Goal: Information Seeking & Learning: Learn about a topic

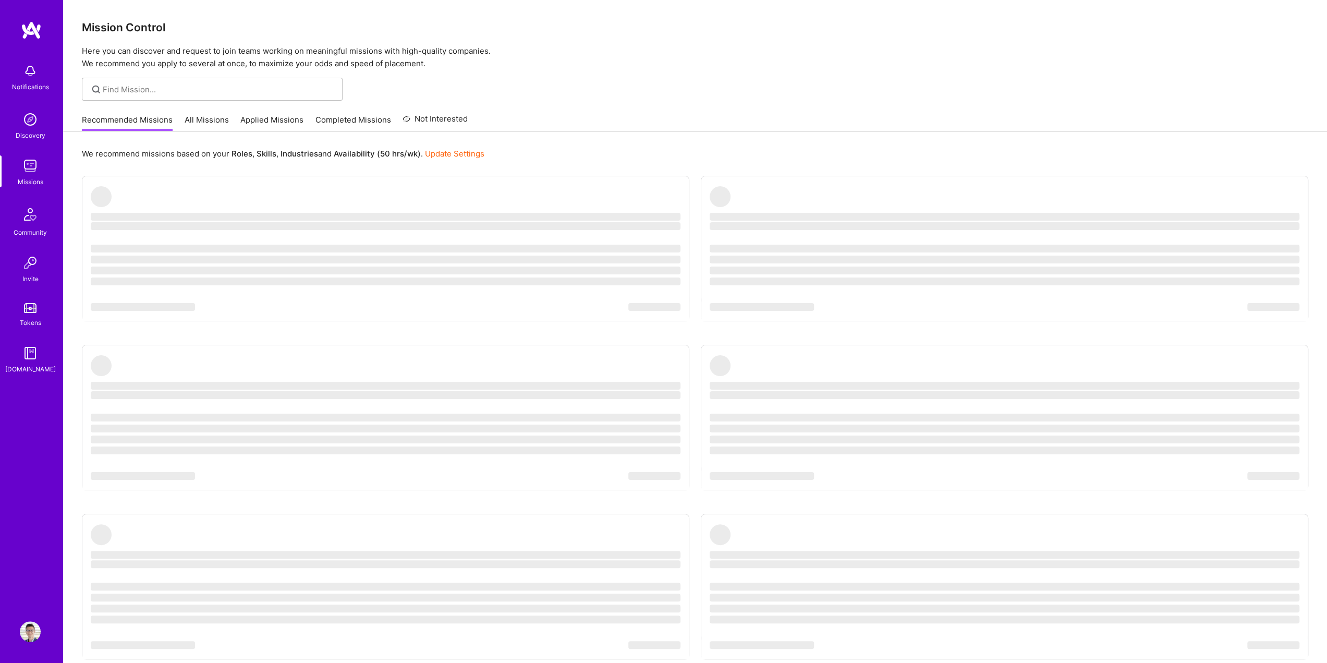
click at [699, 317] on ul "‌ ‌ ‌ ‌ ‌ ‌ ‌ ‌ ‌ ‌ ‌ ‌ ‌ ‌ ‌ ‌ ‌ ‌ ‌ ‌ ‌ ‌ ‌ ‌ ‌ ‌ ‌ ‌ ‌ ‌ ‌ ‌ ‌ ‌ ‌ ‌ ‌ ‌ ‌ ‌…" at bounding box center [695, 439] width 1227 height 527
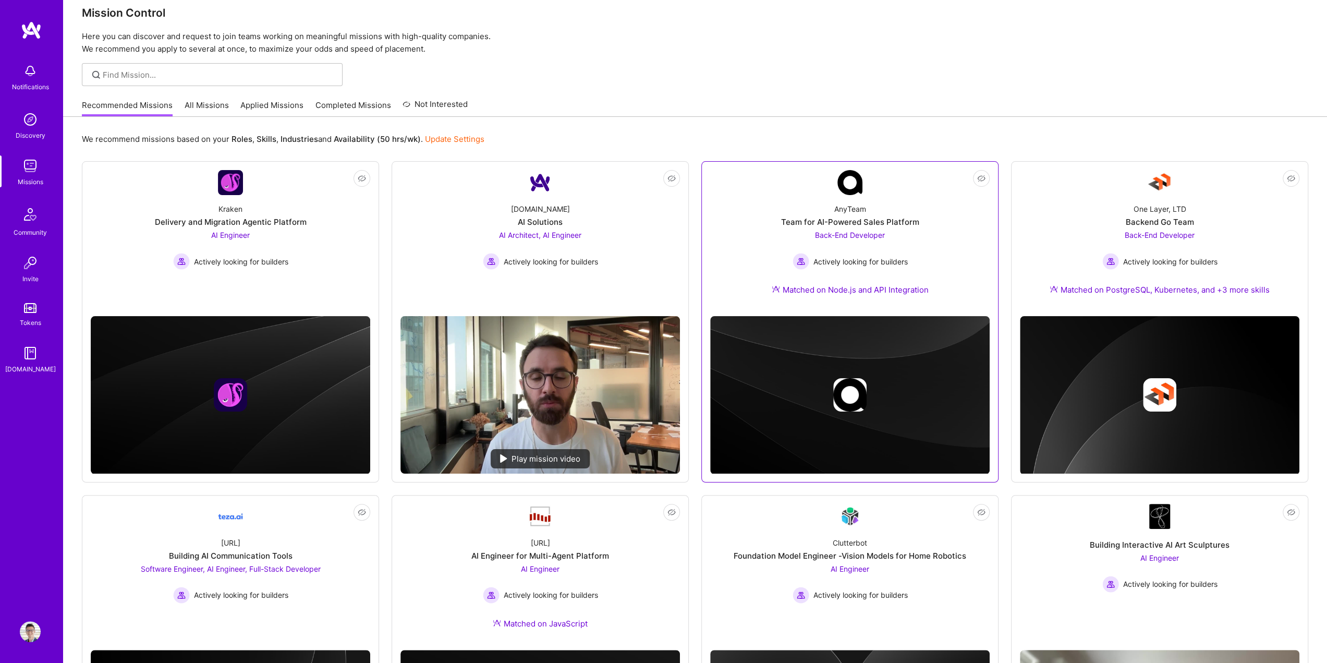
scroll to position [52, 0]
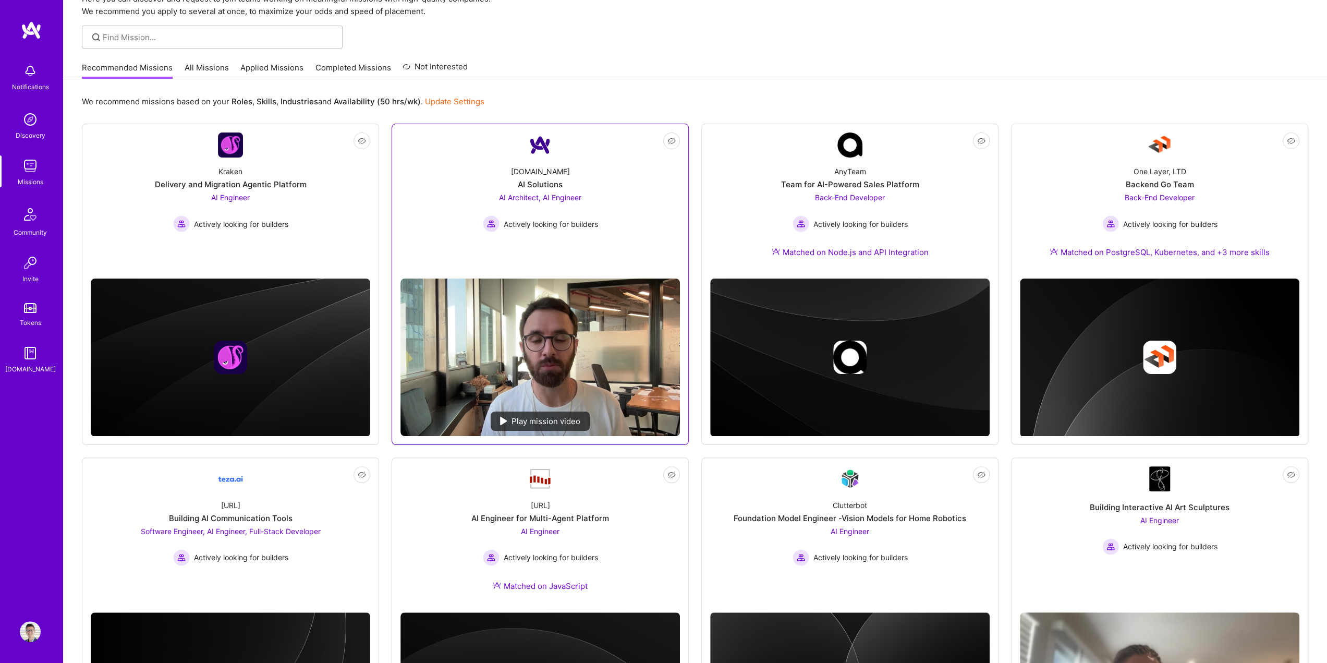
click at [566, 195] on span "AI Architect, AI Engineer" at bounding box center [540, 197] width 82 height 9
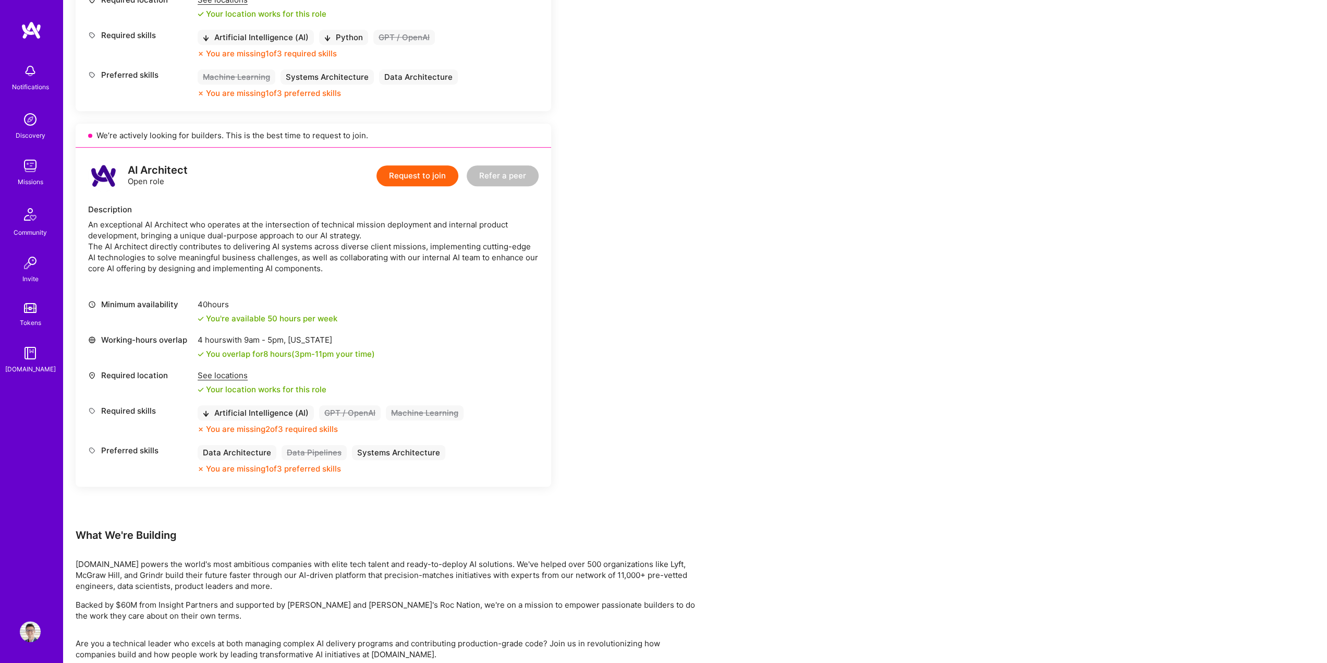
scroll to position [826, 0]
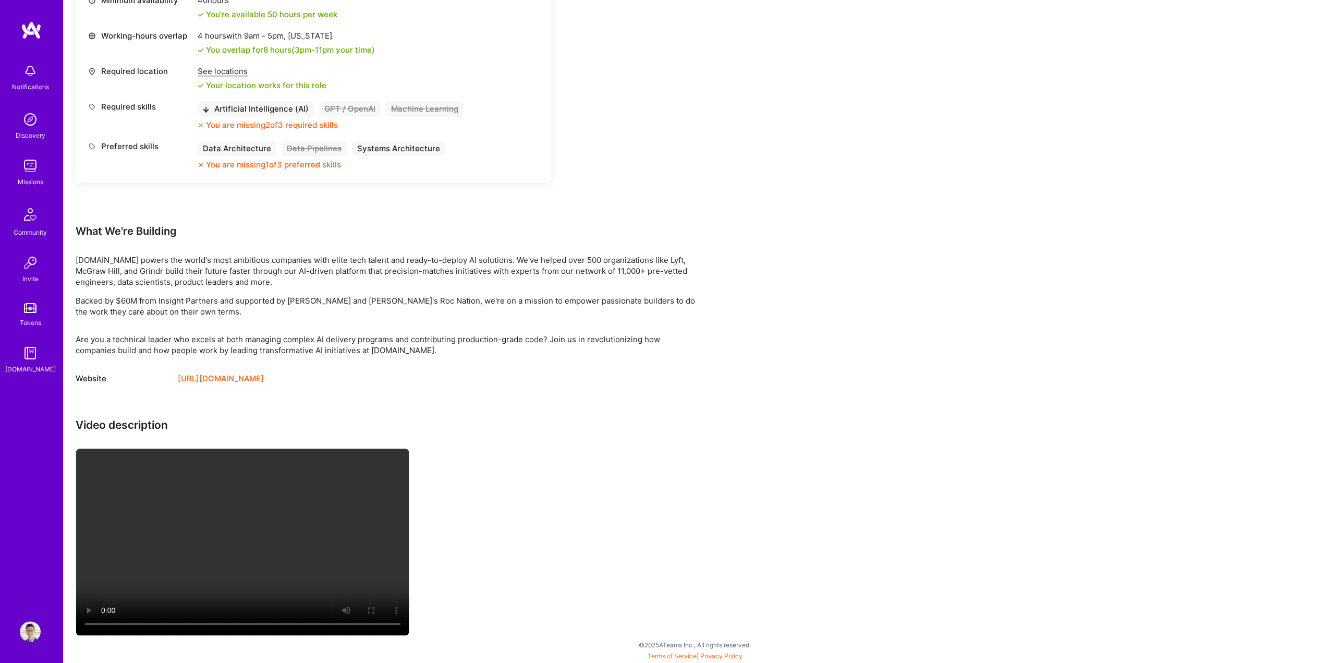
click at [267, 520] on video at bounding box center [242, 542] width 333 height 187
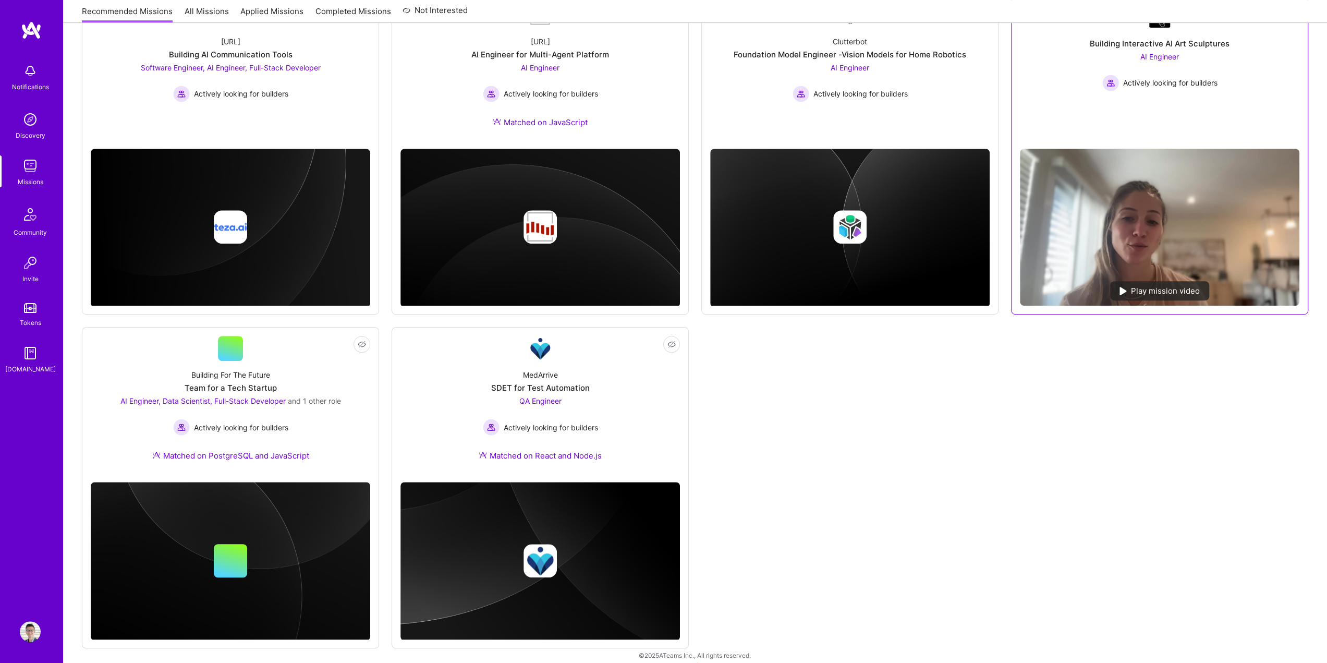
scroll to position [525, 0]
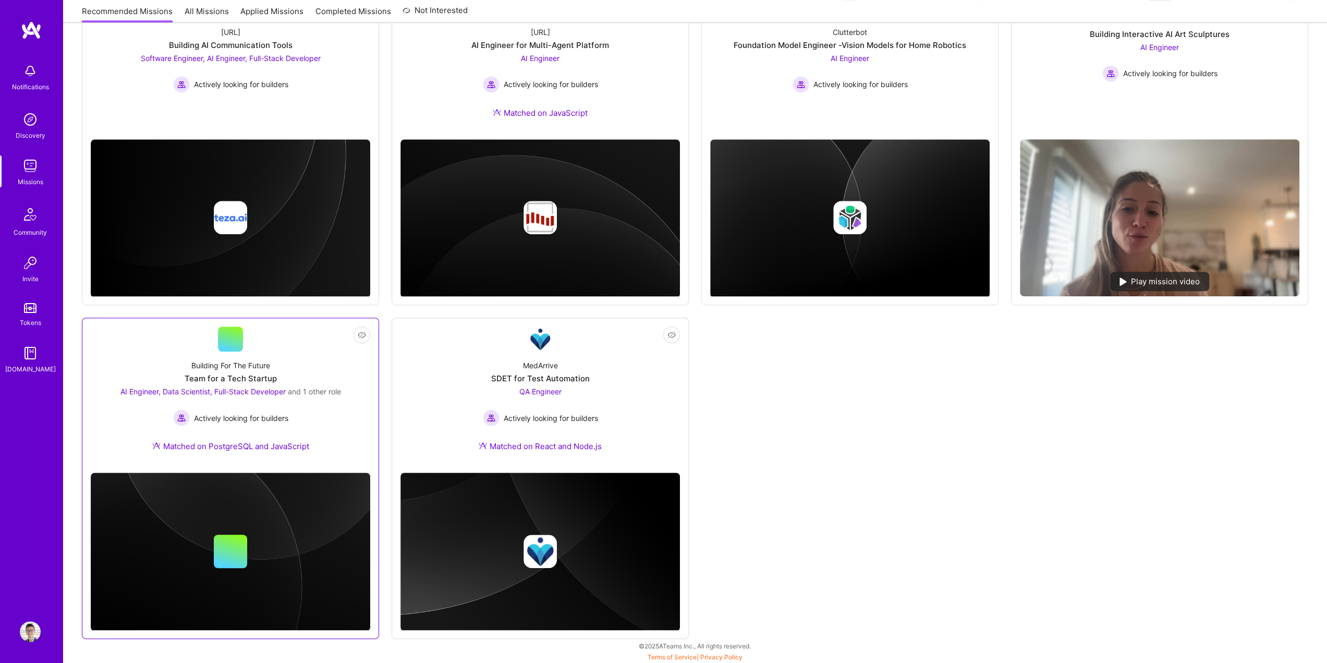
click at [336, 383] on div "Building For The Future Team for a Tech Startup AI Engineer, Data Scientist, Fu…" at bounding box center [231, 408] width 280 height 113
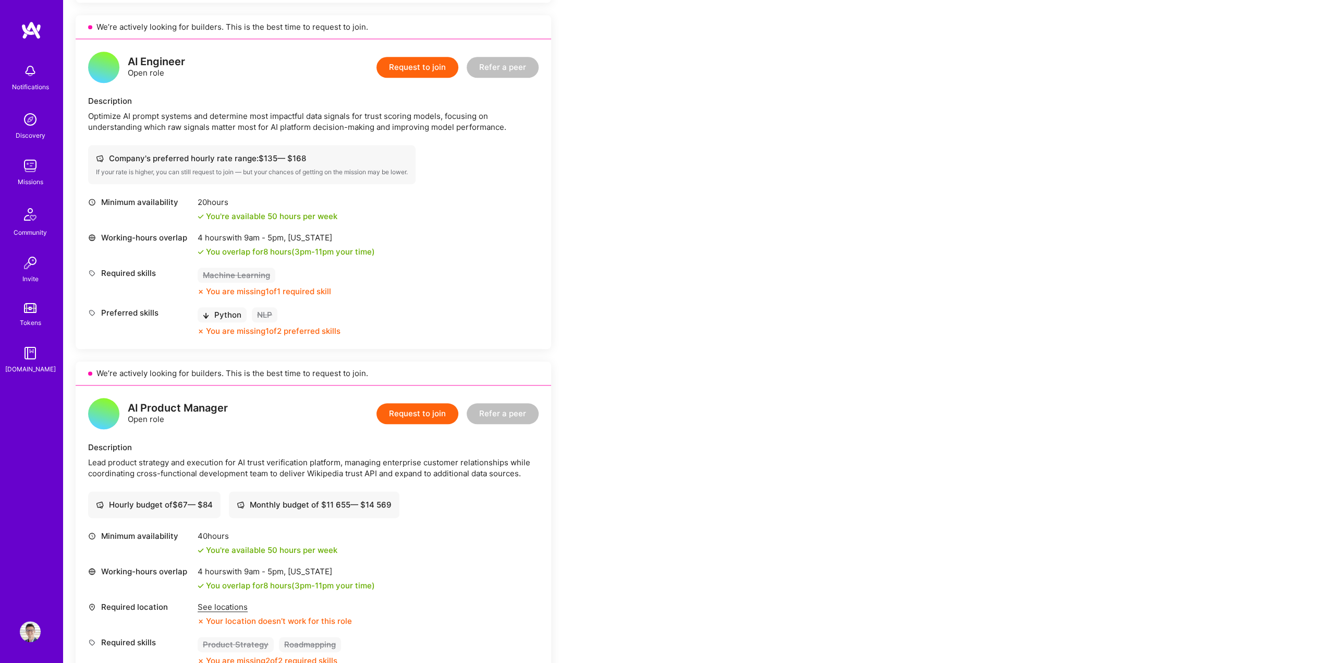
scroll to position [835, 0]
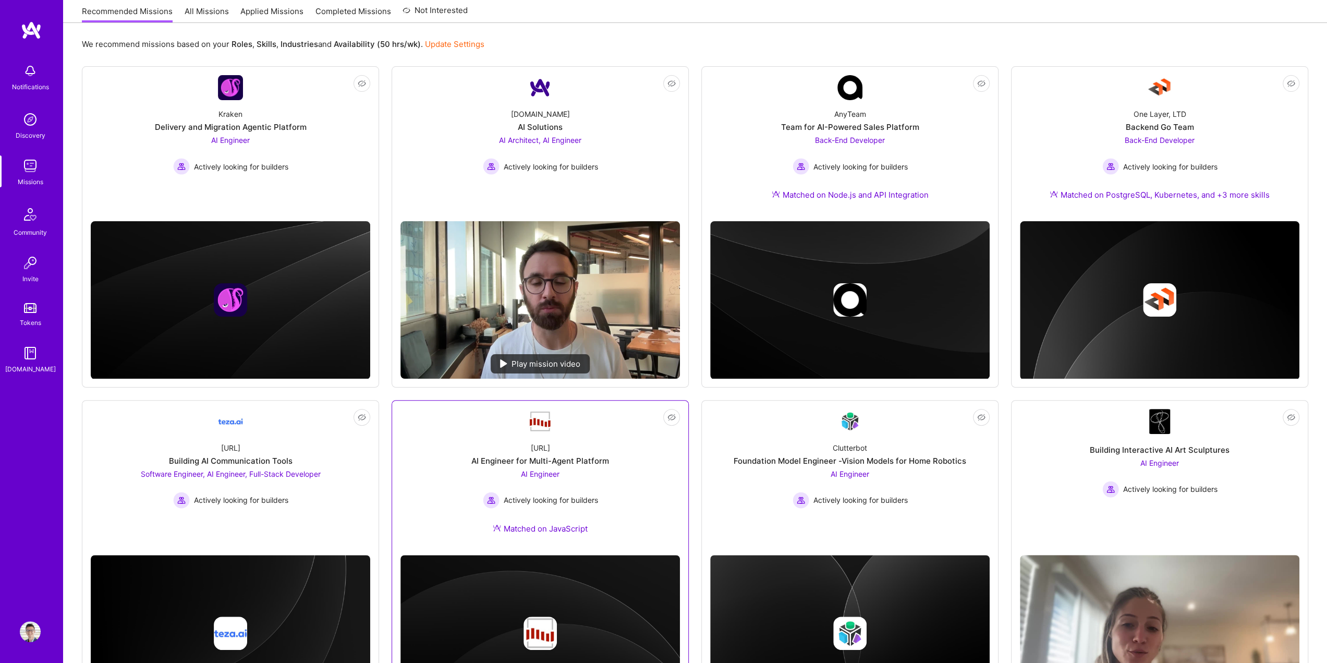
scroll to position [108, 0]
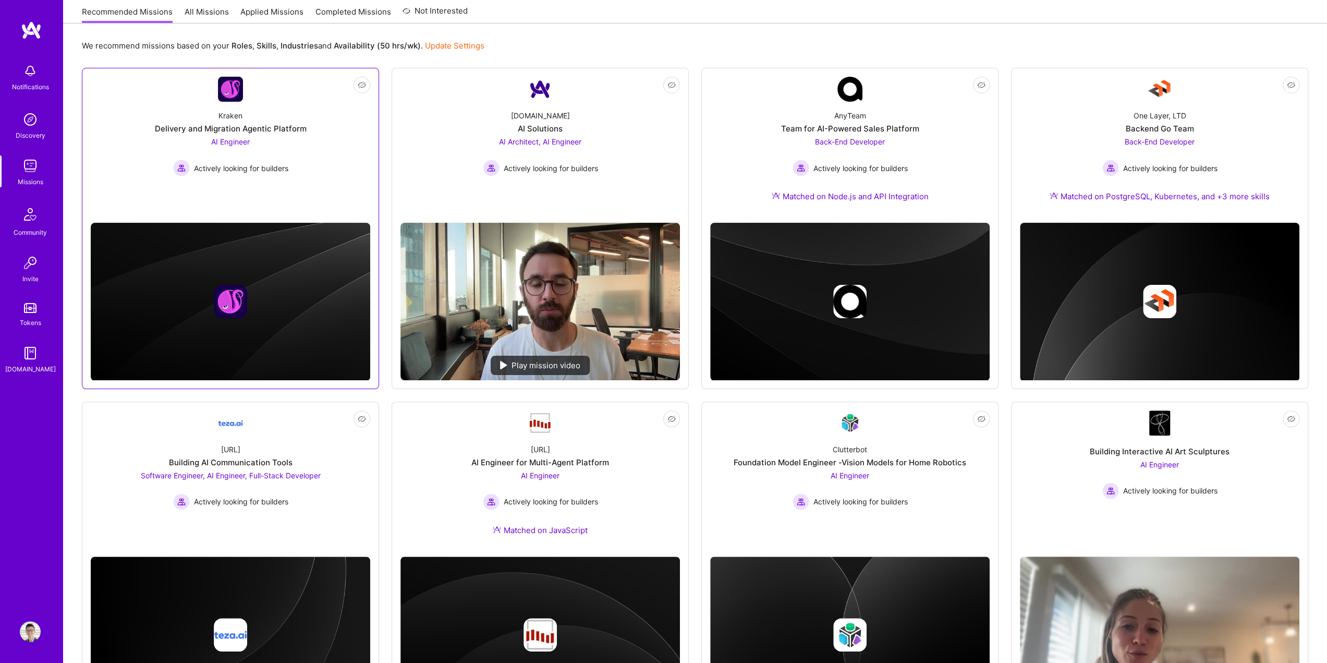
click at [296, 133] on div "Delivery and Migration Agentic Platform" at bounding box center [231, 128] width 152 height 11
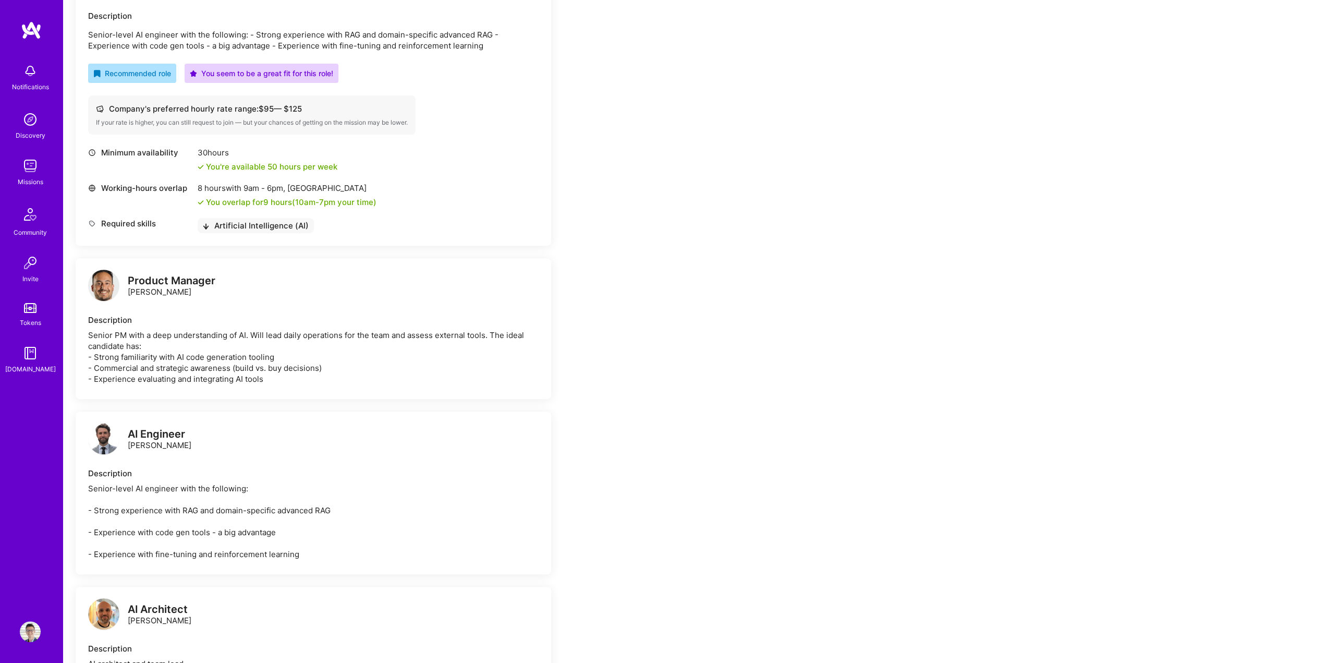
scroll to position [469, 0]
